Goal: Check status: Check status

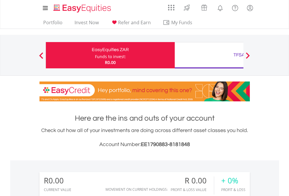
scroll to position [56, 92]
click at [95, 55] on div "Funds to invest:" at bounding box center [110, 57] width 31 height 6
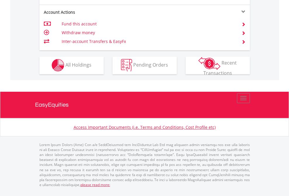
scroll to position [546, 0]
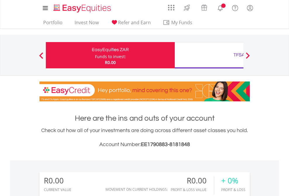
scroll to position [56, 92]
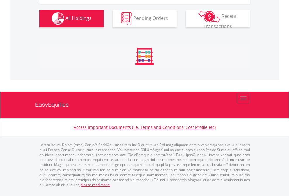
scroll to position [578, 0]
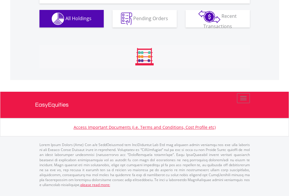
scroll to position [672, 0]
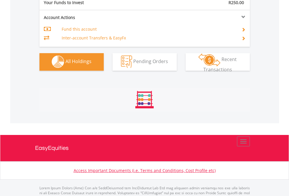
scroll to position [578, 0]
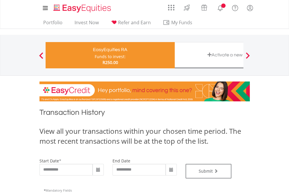
type input "**********"
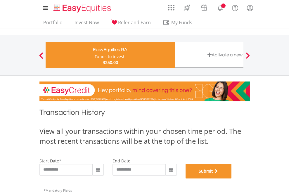
click at [231, 178] on button "Submit" at bounding box center [208, 171] width 46 height 15
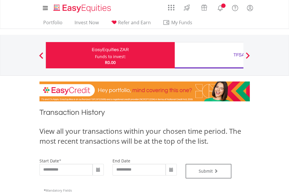
click at [209, 55] on div "TFSA" at bounding box center [239, 55] width 122 height 8
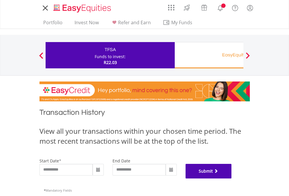
click at [231, 178] on button "Submit" at bounding box center [208, 171] width 46 height 15
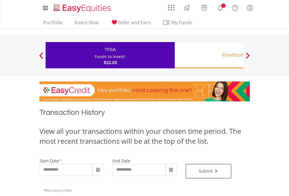
click at [209, 55] on div "EasyEquities RA" at bounding box center [239, 55] width 122 height 8
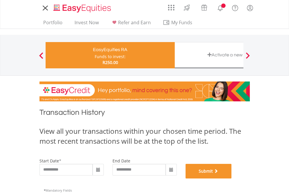
click at [231, 178] on button "Submit" at bounding box center [208, 171] width 46 height 15
